Goal: Check status: Check status

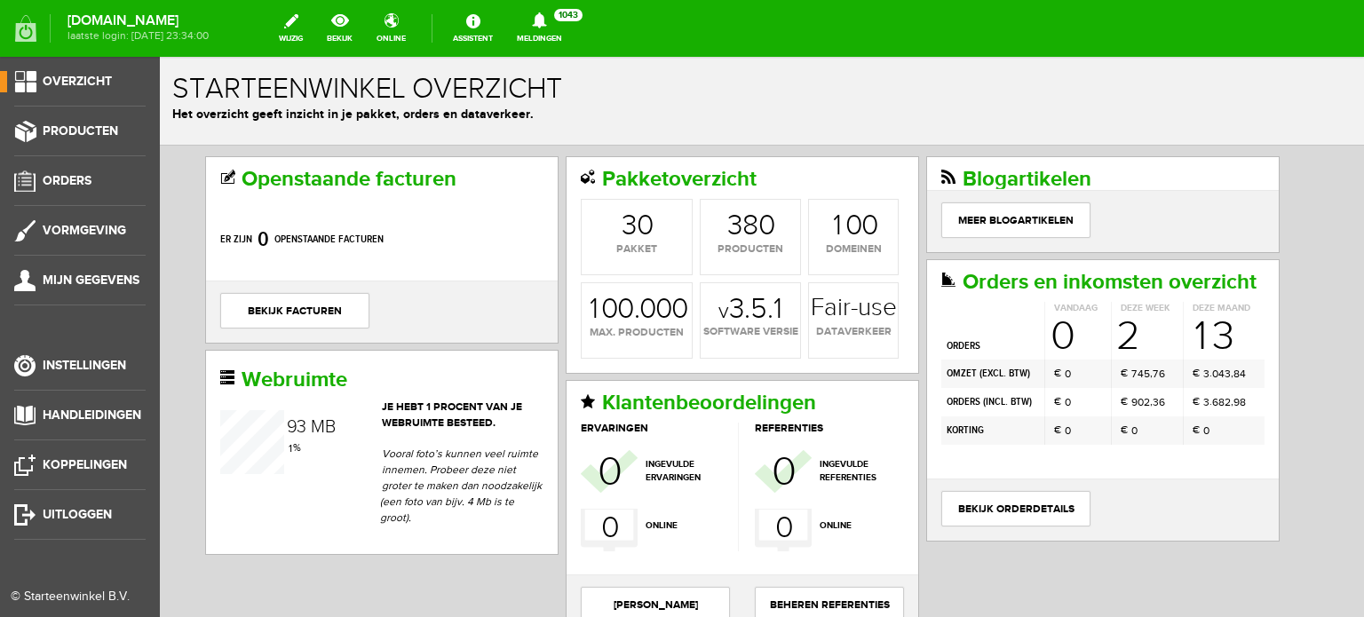
click at [155, 407] on ul "Overzicht Producten Orders Vormgeving Mijn gegevens Instellingen Handleidingen …" at bounding box center [80, 365] width 160 height 617
click at [67, 176] on span "Orders" at bounding box center [67, 180] width 49 height 15
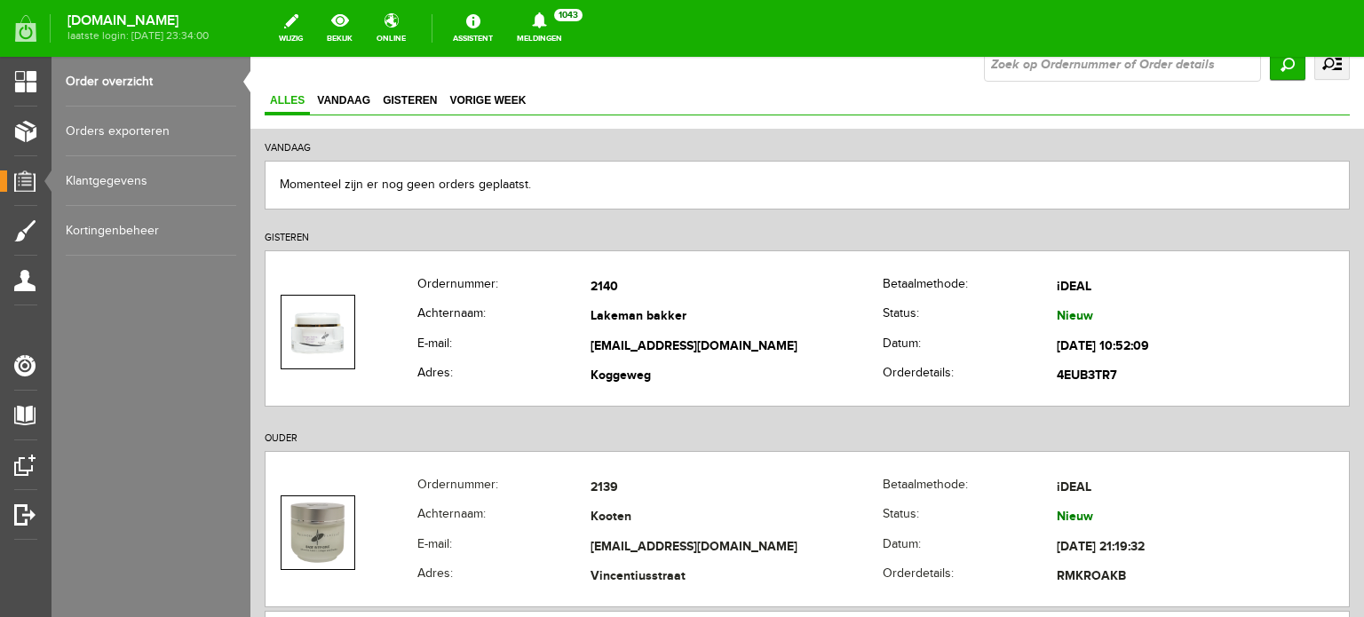
scroll to position [201, 0]
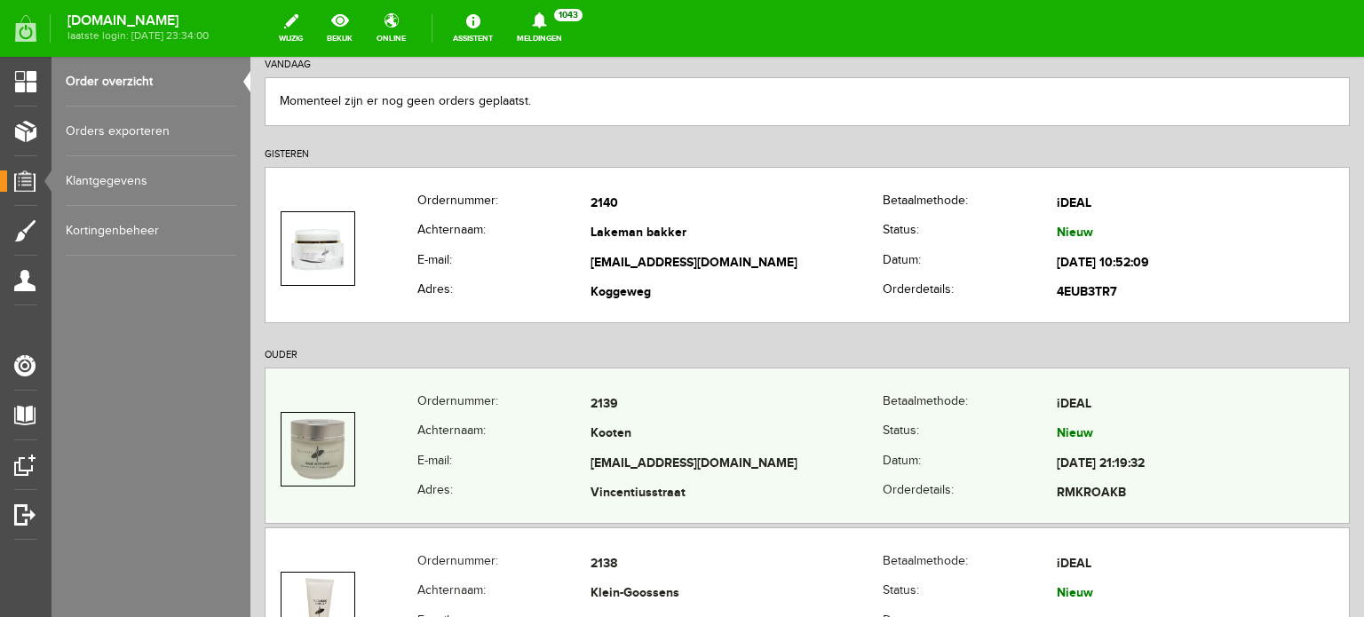
click at [608, 434] on td "Kooten" at bounding box center [736, 435] width 292 height 30
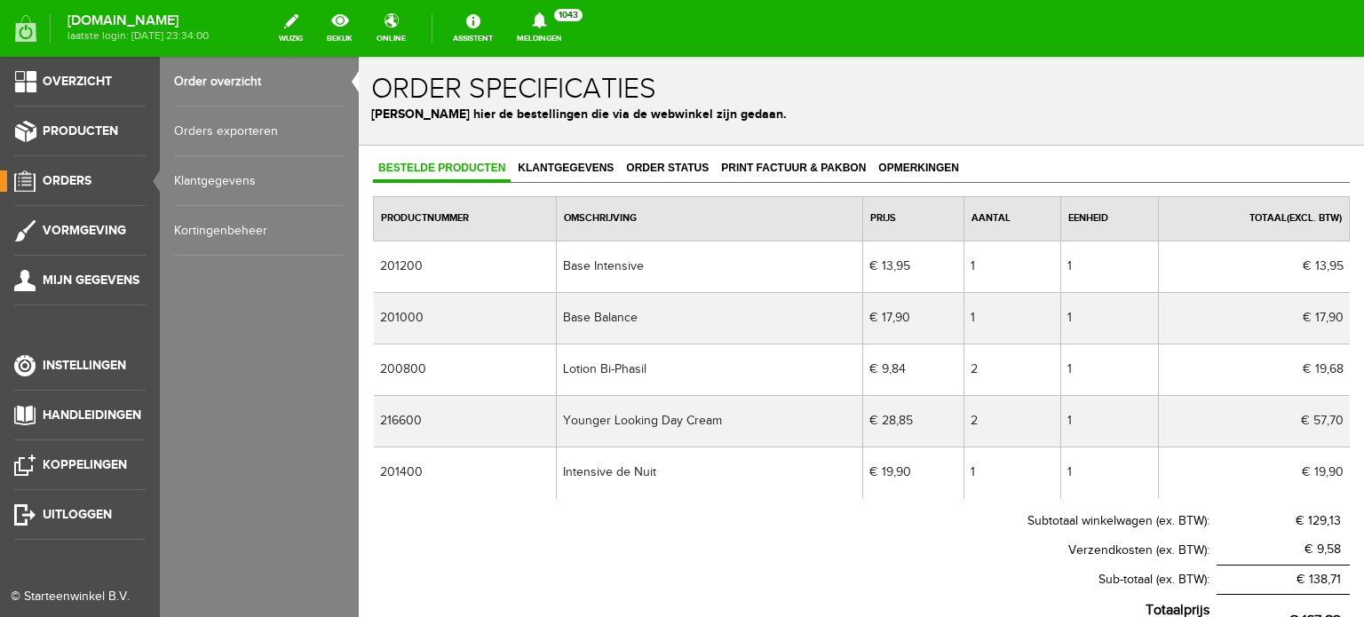
click at [75, 176] on span "Orders" at bounding box center [67, 180] width 49 height 15
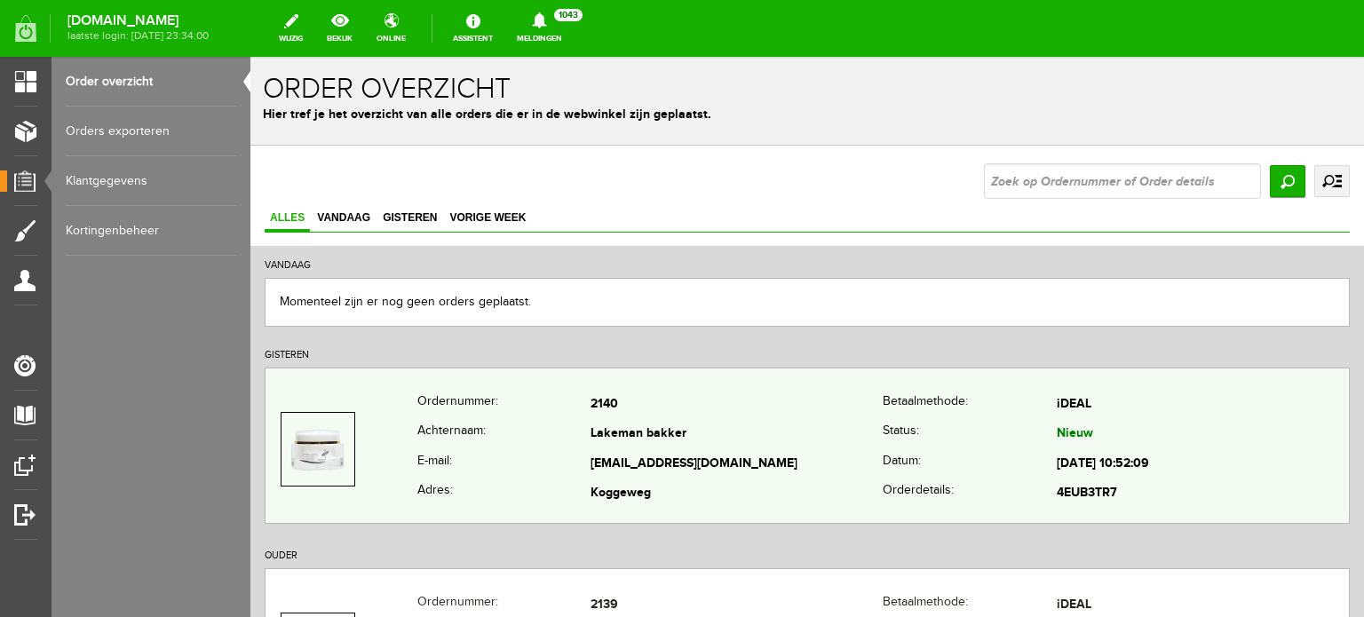
click at [620, 432] on td "Lakeman bakker" at bounding box center [736, 435] width 292 height 30
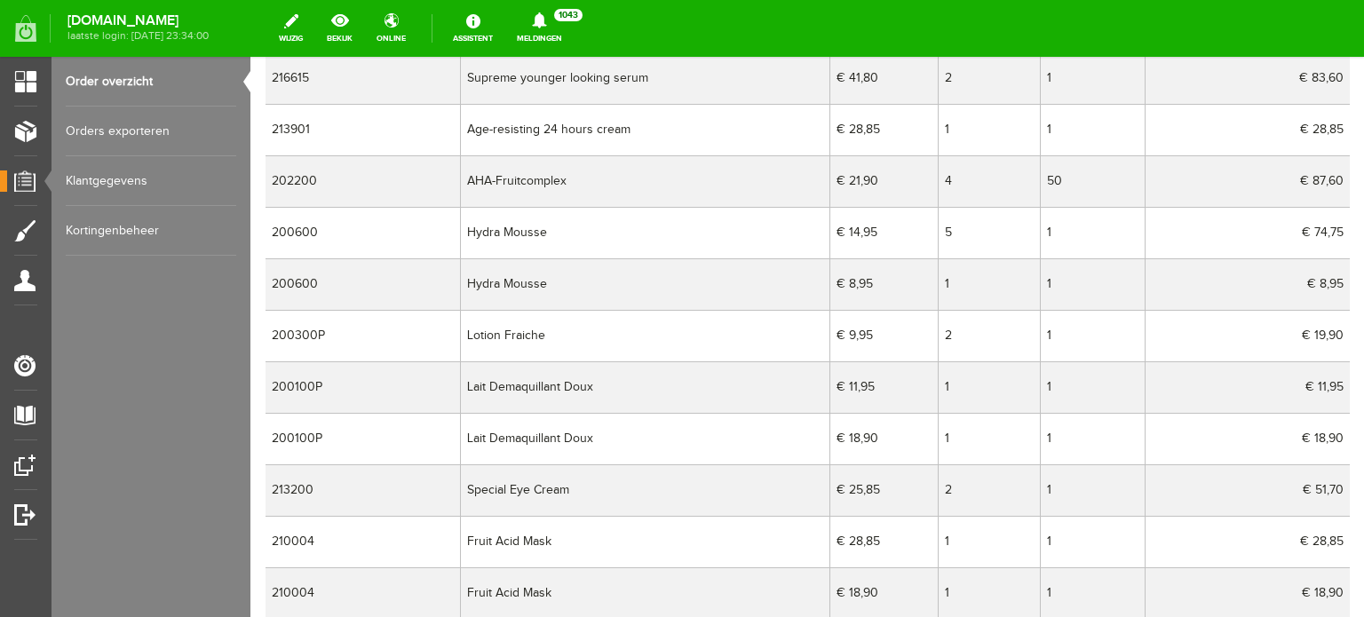
scroll to position [378, 0]
